Goal: Find specific page/section: Find specific page/section

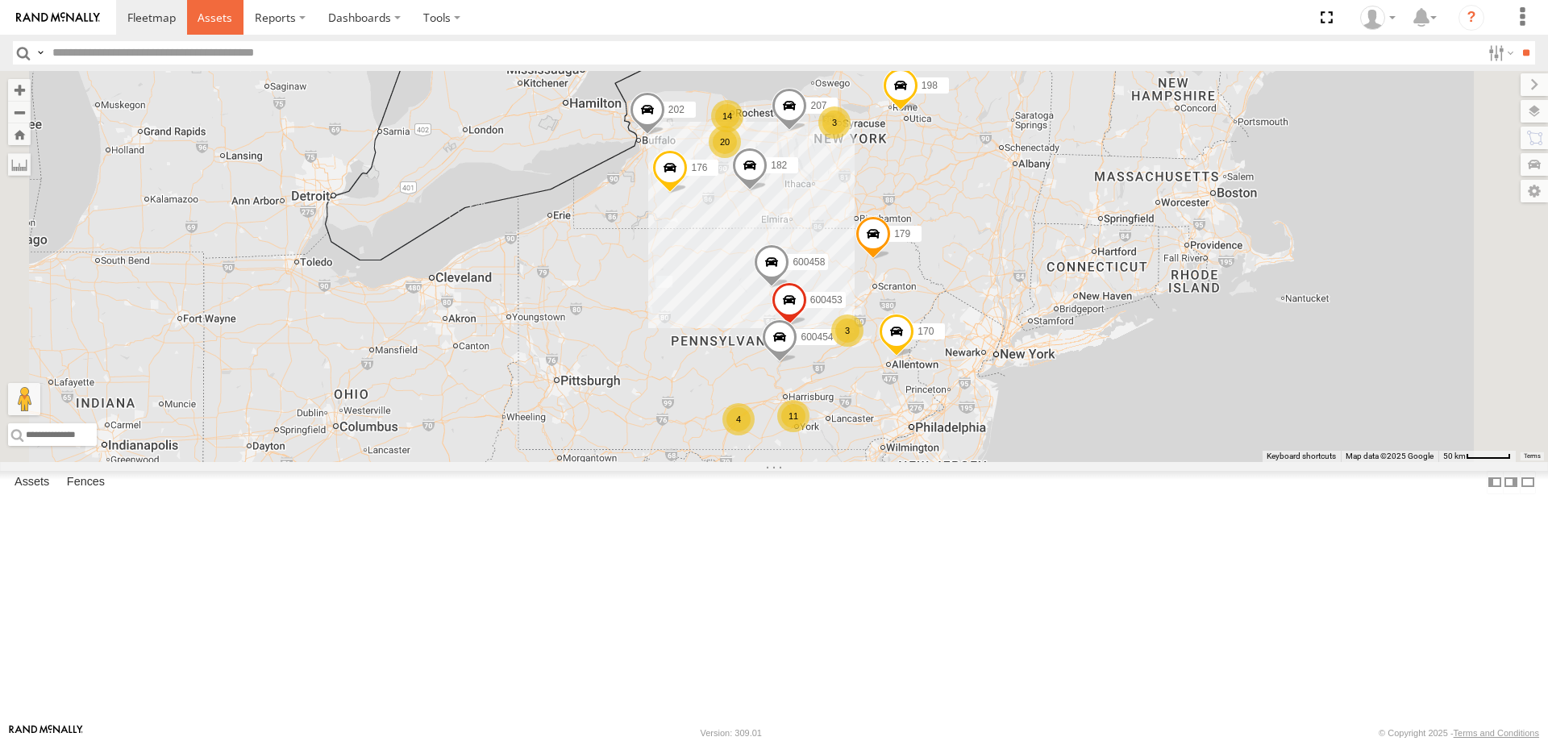
click at [217, 14] on span at bounding box center [215, 17] width 35 height 15
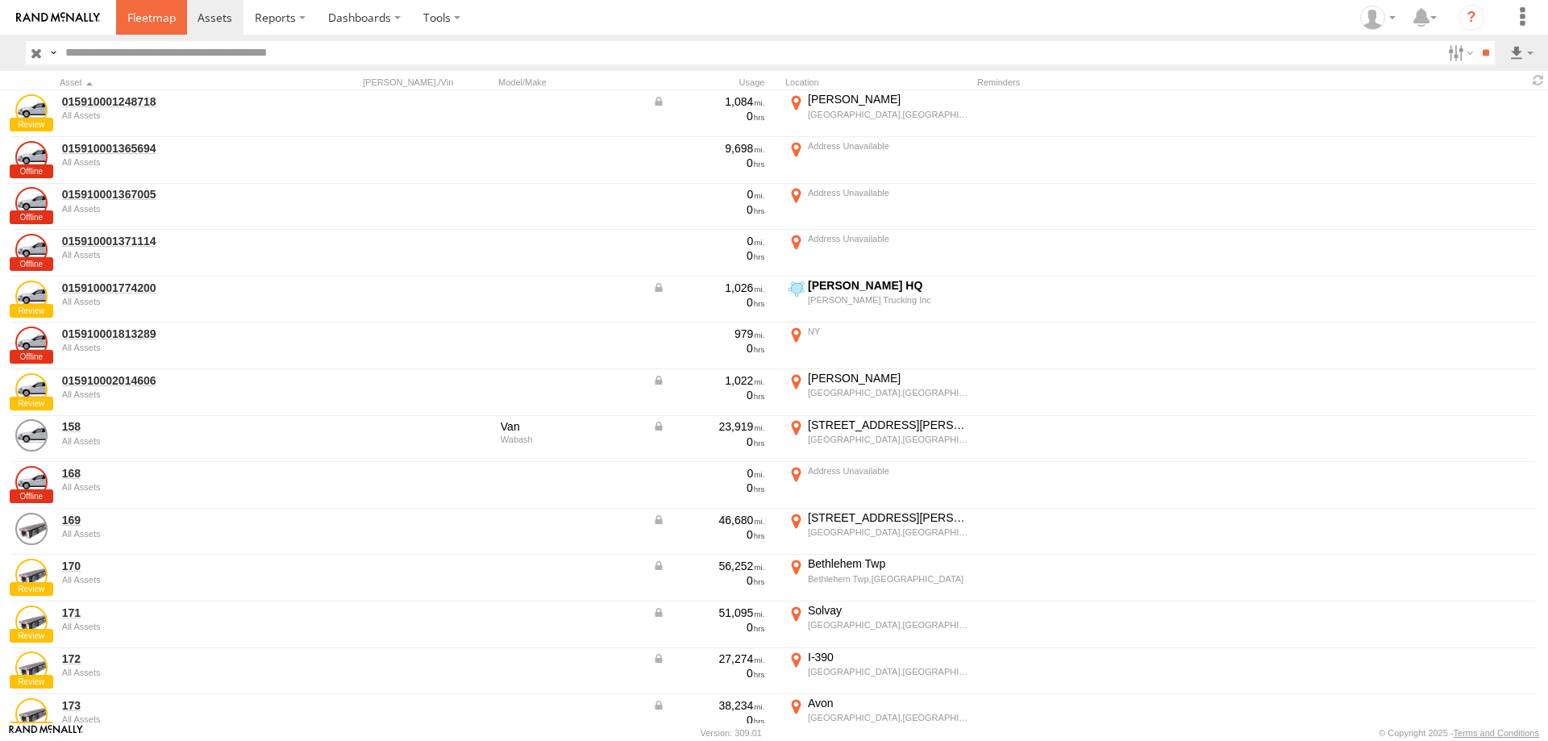
click at [155, 21] on span at bounding box center [151, 17] width 48 height 15
